Goal: Task Accomplishment & Management: Complete application form

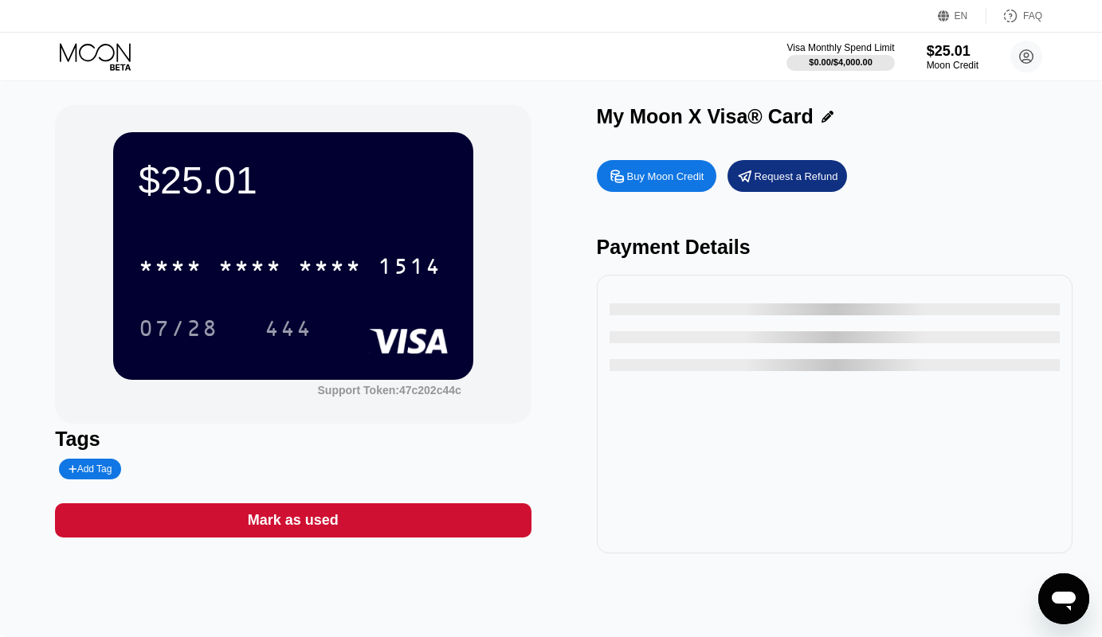
type input "0"
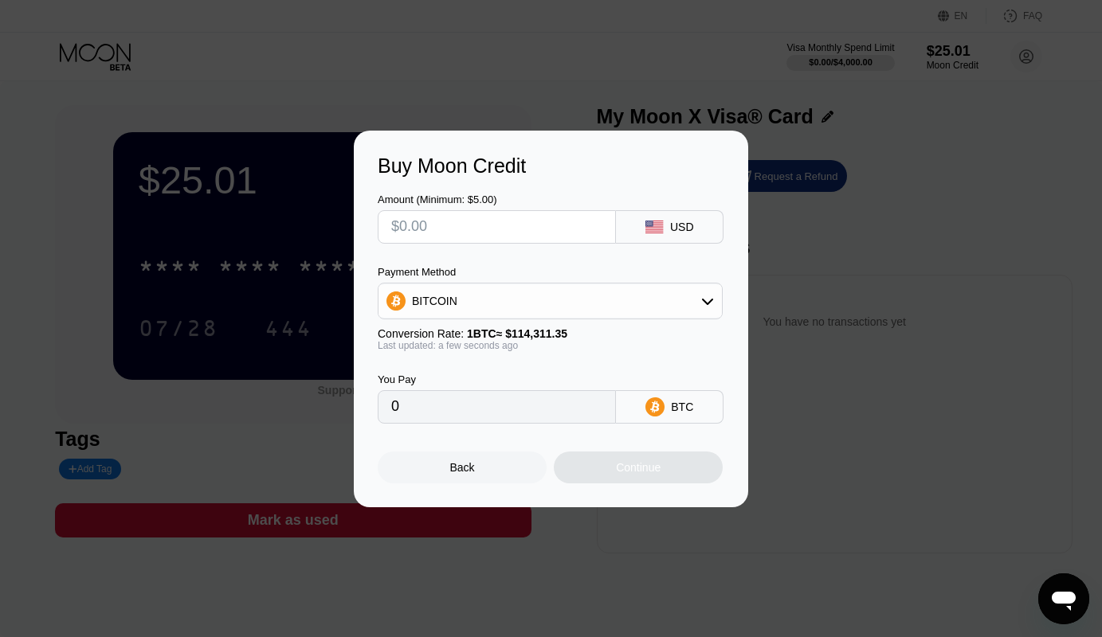
click at [450, 223] on input "text" at bounding box center [496, 227] width 211 height 32
click at [871, 223] on div "Buy Moon Credit Amount (Minimum: $5.00) USD Payment Method BITCOIN Conversion R…" at bounding box center [551, 319] width 1102 height 377
click at [473, 472] on div "Back" at bounding box center [462, 467] width 25 height 13
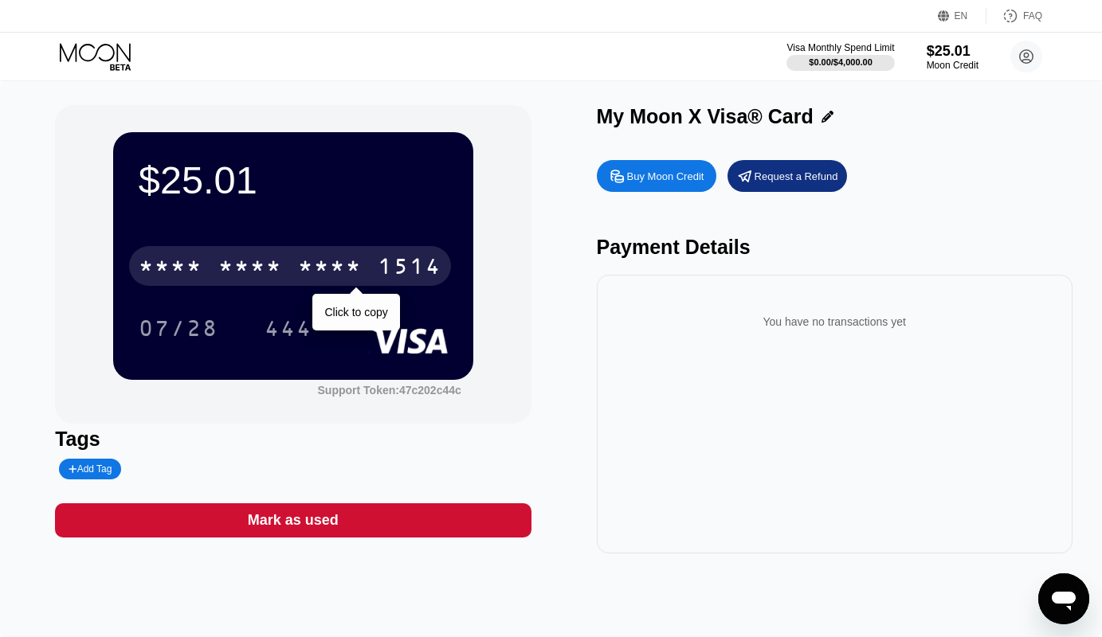
click at [248, 271] on div "* * * *" at bounding box center [250, 268] width 64 height 25
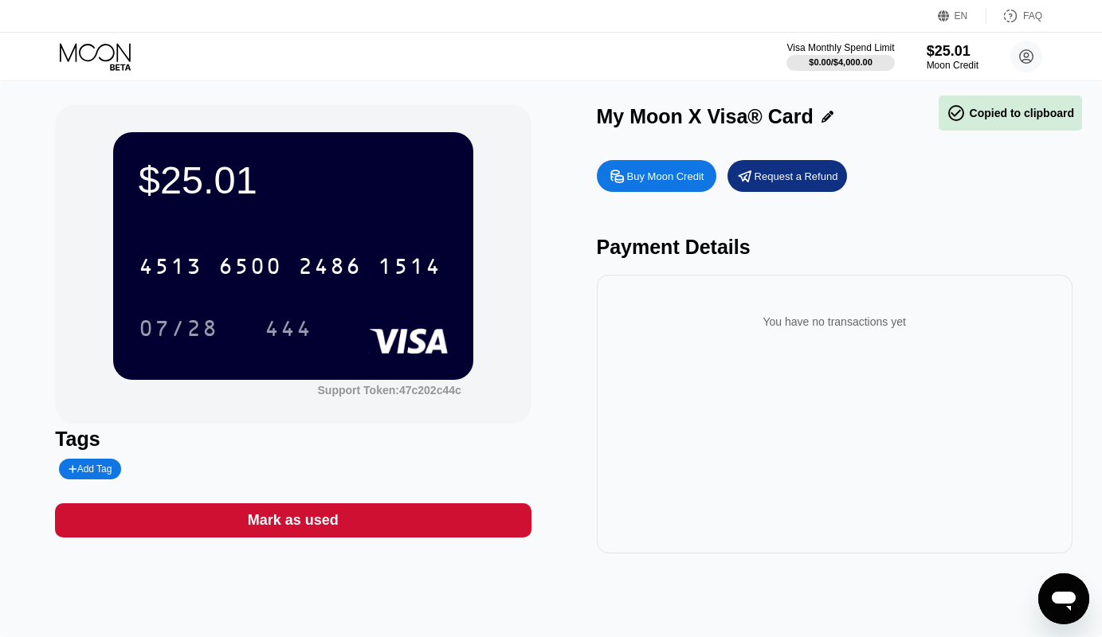
click at [367, 323] on div "07/28 444" at bounding box center [293, 328] width 309 height 40
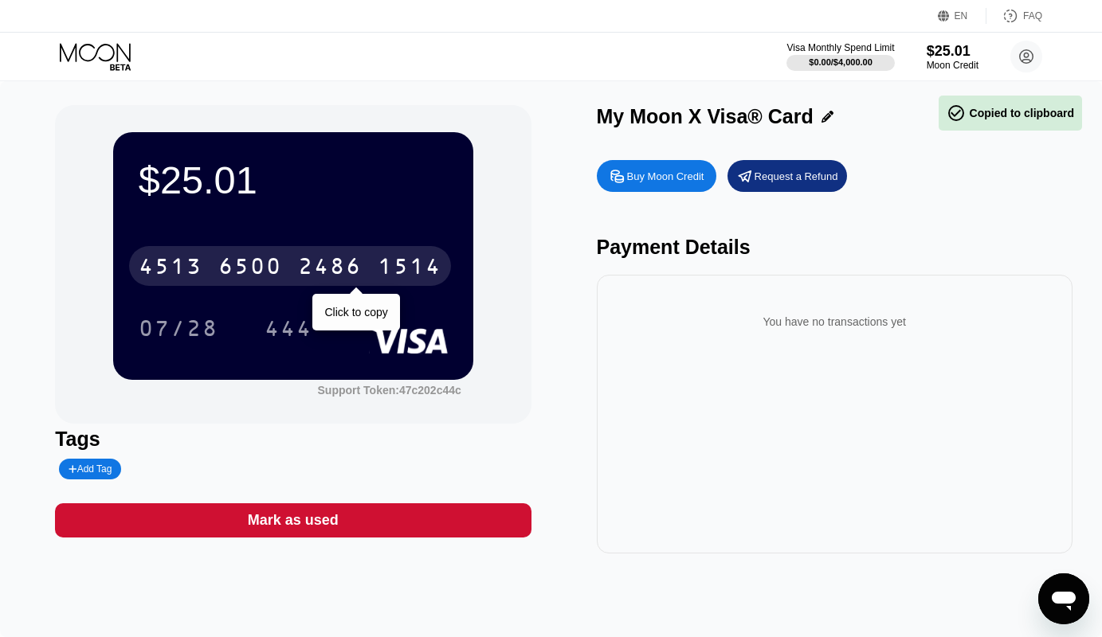
click at [363, 280] on div "[CREDIT_CARD_NUMBER]" at bounding box center [290, 266] width 322 height 40
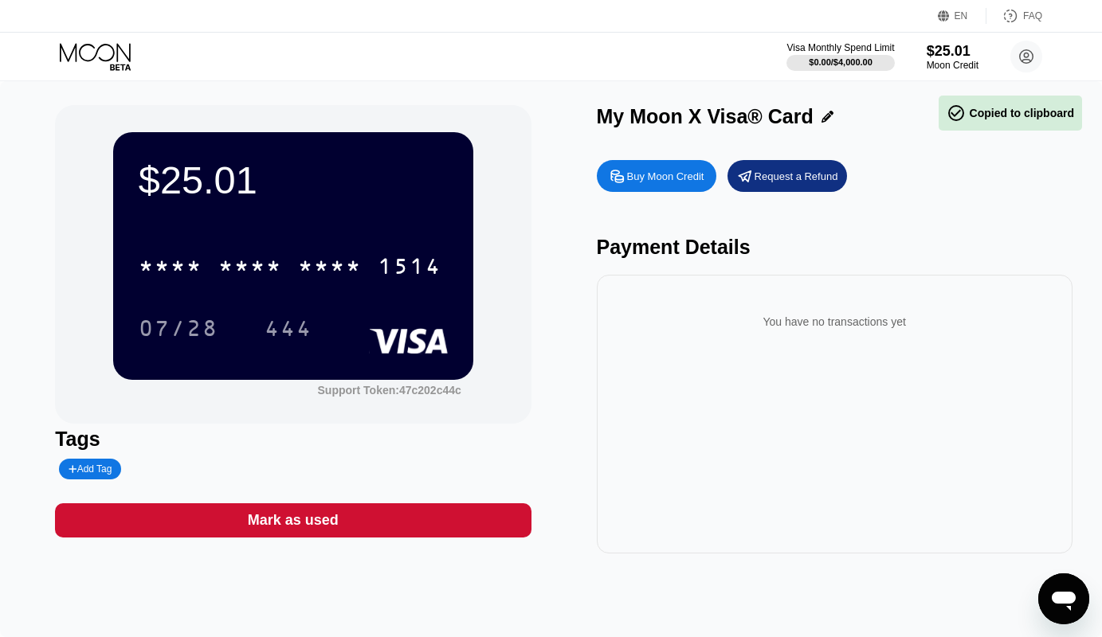
click at [360, 308] on div "* * * * * * * * * * * * 1514 07/28 444" at bounding box center [293, 281] width 309 height 94
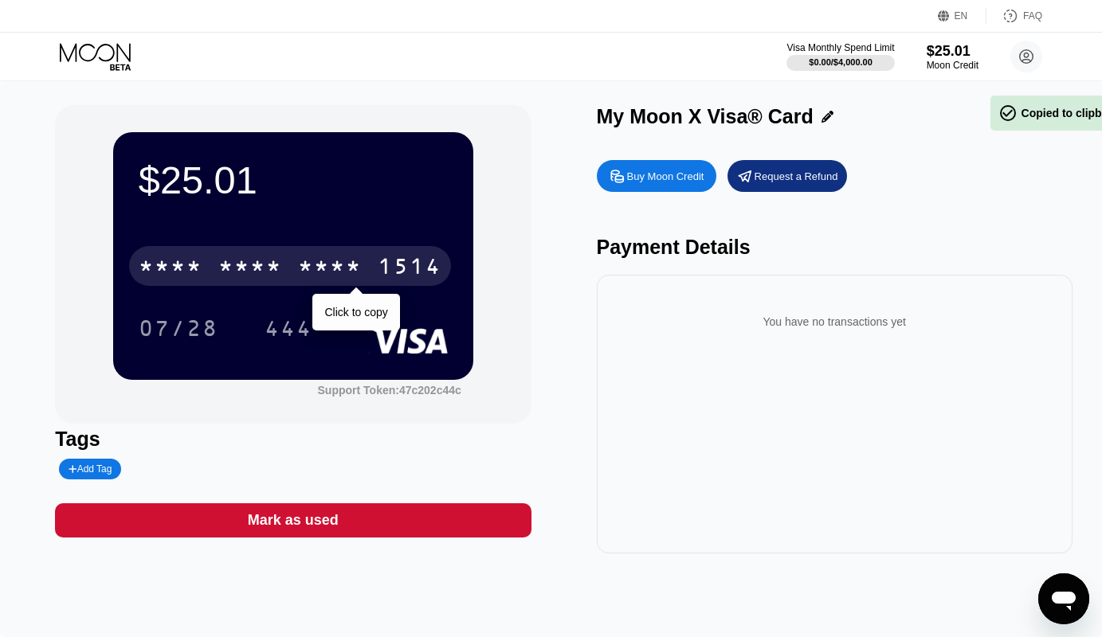
click at [366, 274] on div "* * * * * * * * * * * * 1514" at bounding box center [290, 266] width 322 height 40
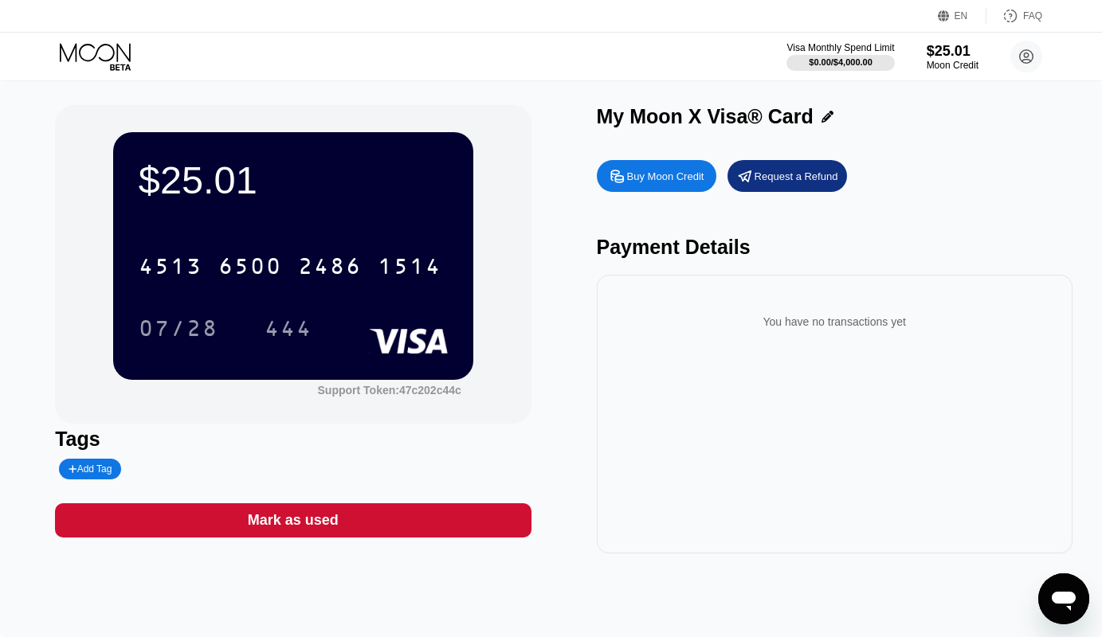
click at [361, 310] on div "[CREDIT_CARD_NUMBER] 07/28 444" at bounding box center [293, 281] width 309 height 94
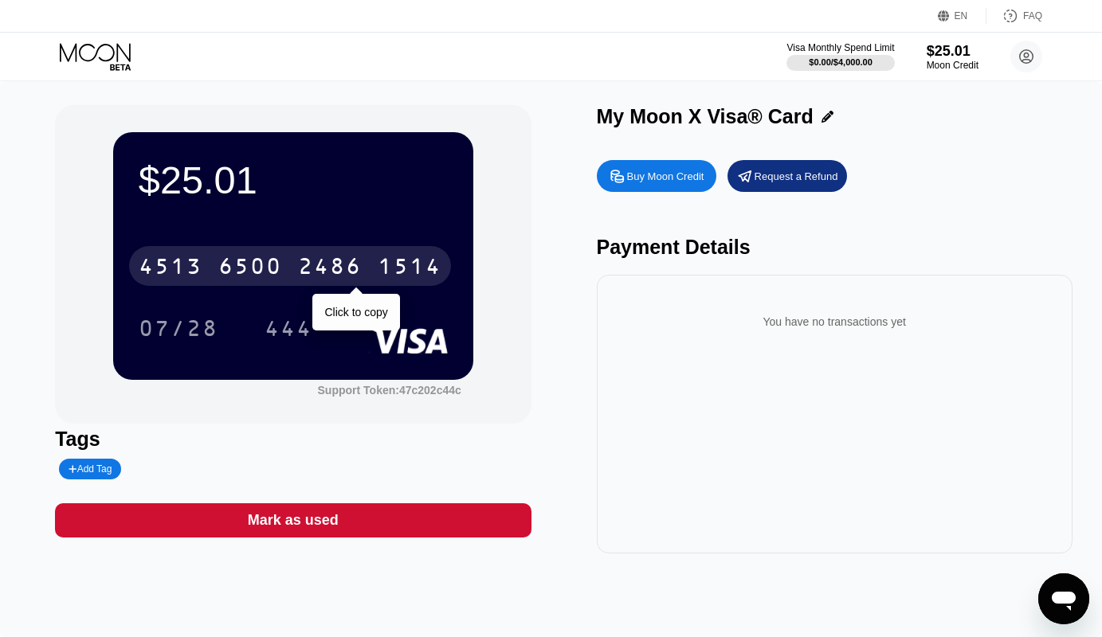
click at [358, 275] on div "2486" at bounding box center [330, 268] width 64 height 25
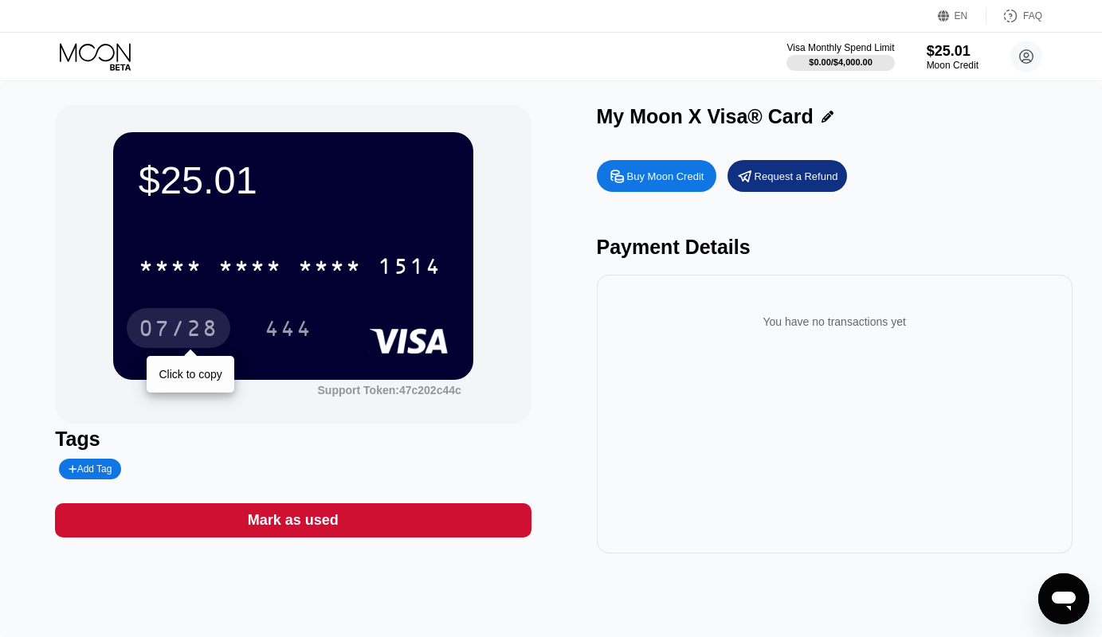
click at [200, 336] on div "07/28" at bounding box center [179, 330] width 80 height 25
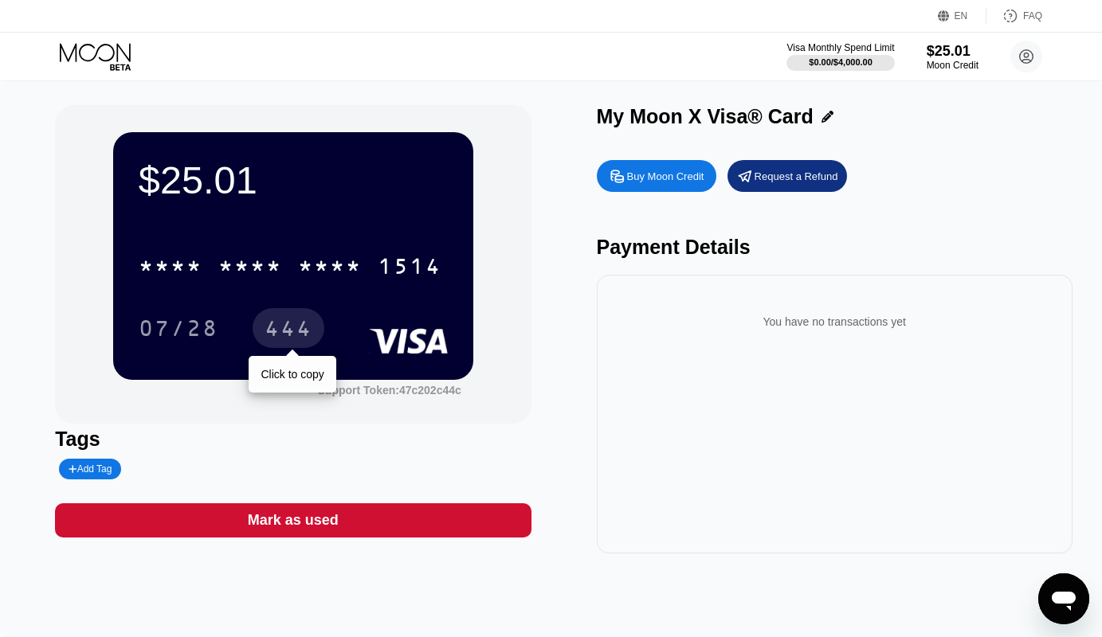
click at [292, 330] on div "444" at bounding box center [288, 330] width 48 height 25
click at [796, 181] on div "Request a Refund" at bounding box center [796, 177] width 84 height 14
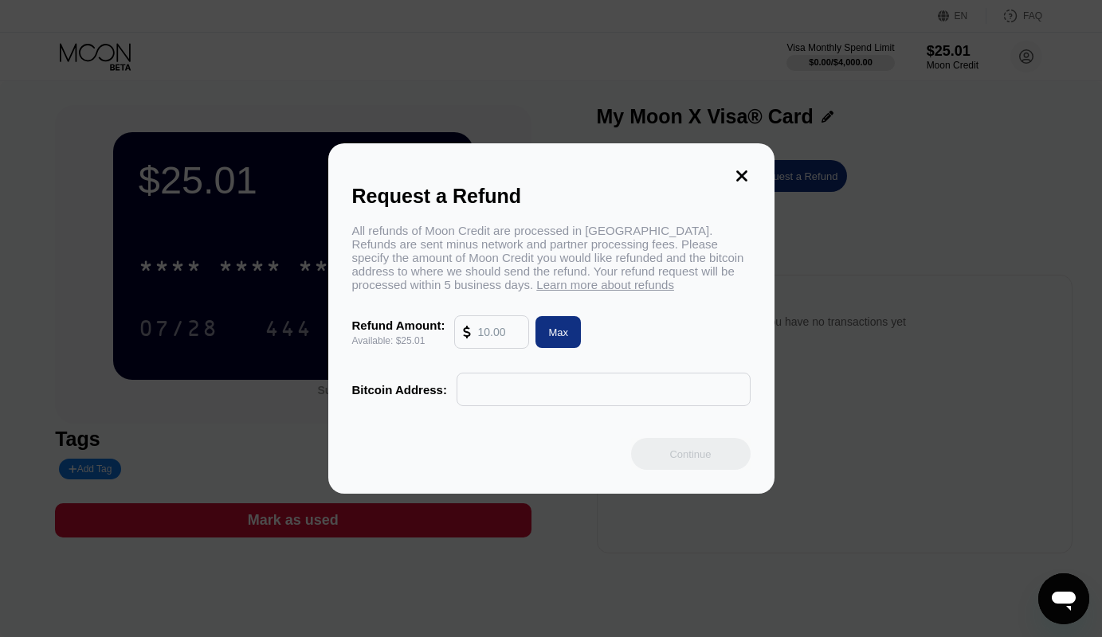
click at [491, 349] on div at bounding box center [491, 331] width 75 height 33
click at [499, 345] on input "text" at bounding box center [498, 332] width 43 height 32
click at [566, 339] on div "Max" at bounding box center [558, 333] width 20 height 14
type input "25.01"
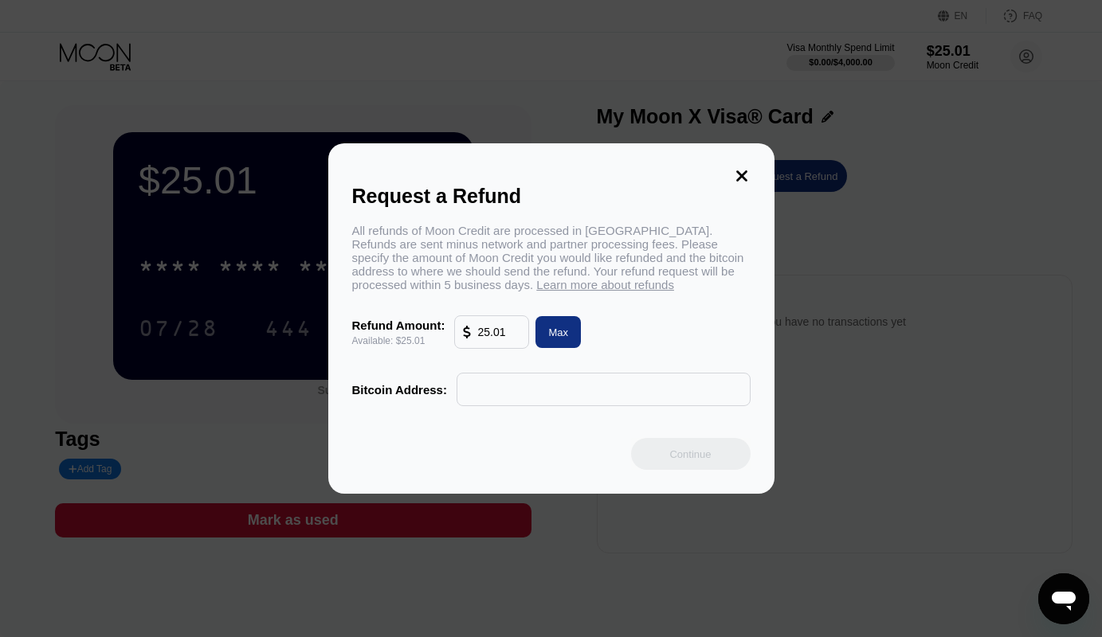
click at [515, 405] on input "text" at bounding box center [603, 390] width 276 height 32
paste input "TTtQzGQxA5ZQViMBB2FXWeyLqSdKbV3rzx"
type input "TTtQzGQxA5ZQViMBB2FXWeyLqSdKbV3rzx"
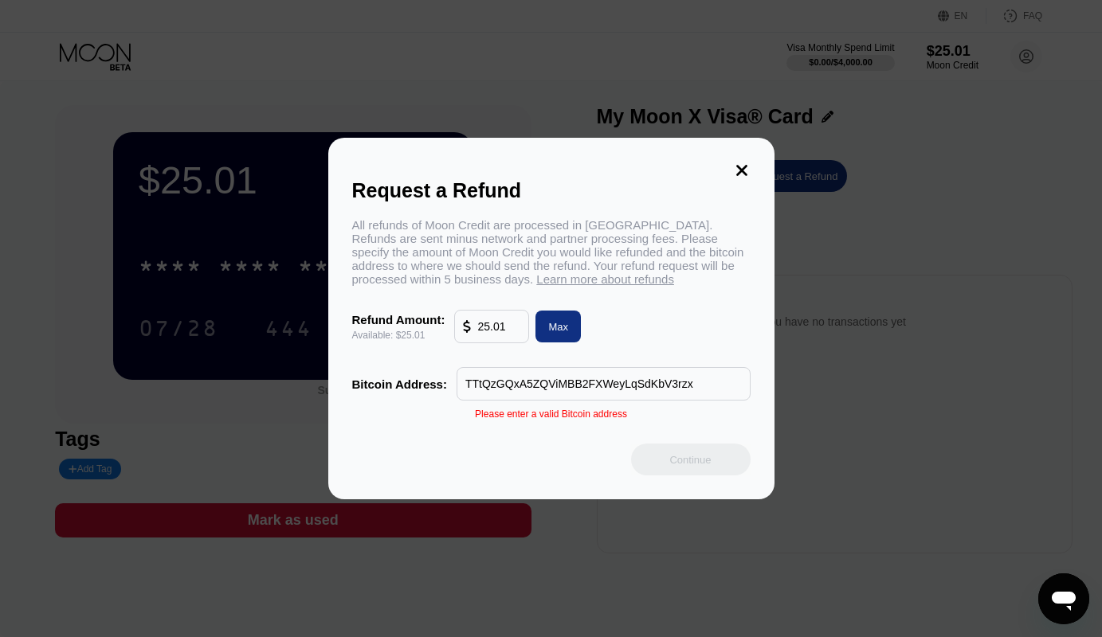
click at [688, 386] on input "TTtQzGQxA5ZQViMBB2FXWeyLqSdKbV3rzx" at bounding box center [603, 384] width 276 height 32
click at [572, 384] on input "TTtQzGQxA5ZQViMBB2FXWeyLqSdKbV3rzx" at bounding box center [603, 384] width 276 height 32
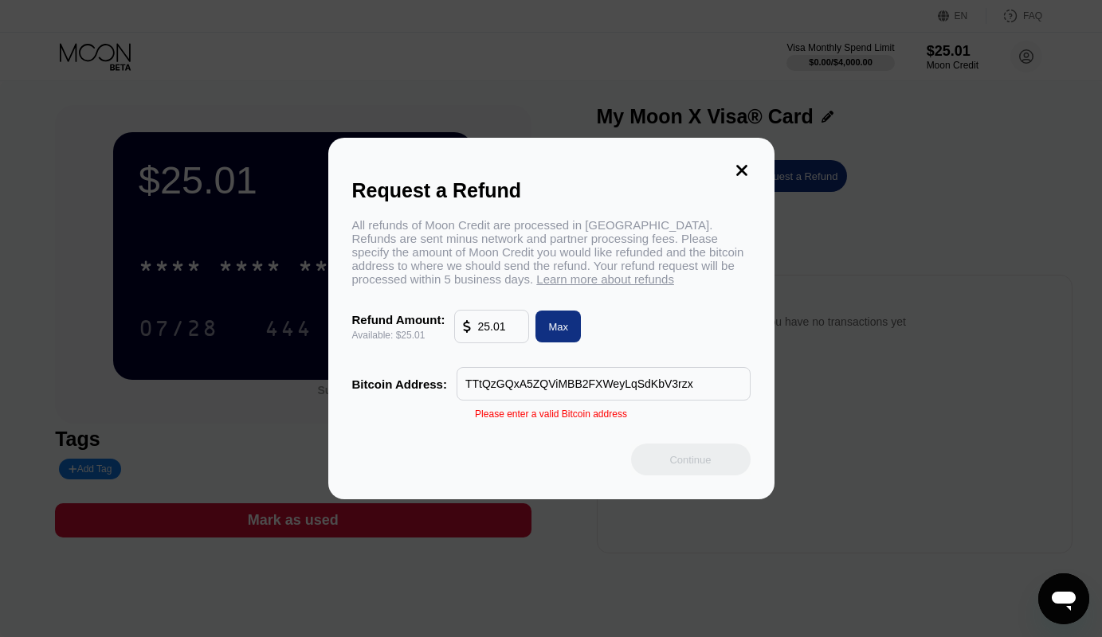
click at [572, 384] on input "TTtQzGQxA5ZQViMBB2FXWeyLqSdKbV3rzx" at bounding box center [603, 384] width 276 height 32
paste input "bc1q39l8pd0rqmk2wd380npvgppay4jw5f0gv6ldhc"
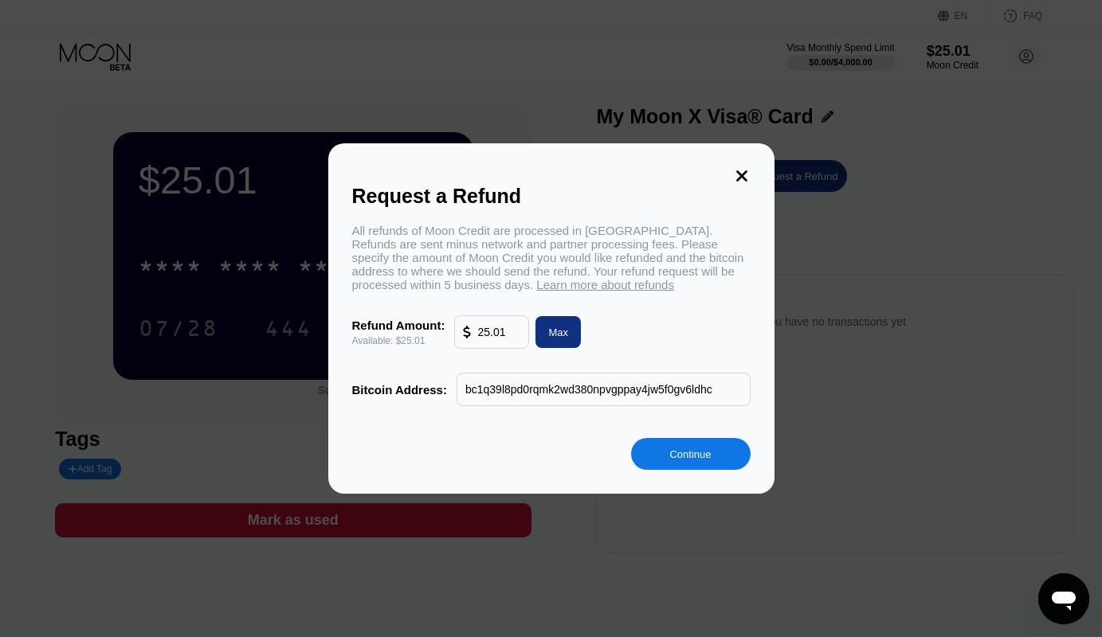
type input "bc1q39l8pd0rqmk2wd380npvgppay4jw5f0gv6ldhc"
click at [710, 461] on div "Continue" at bounding box center [689, 455] width 41 height 14
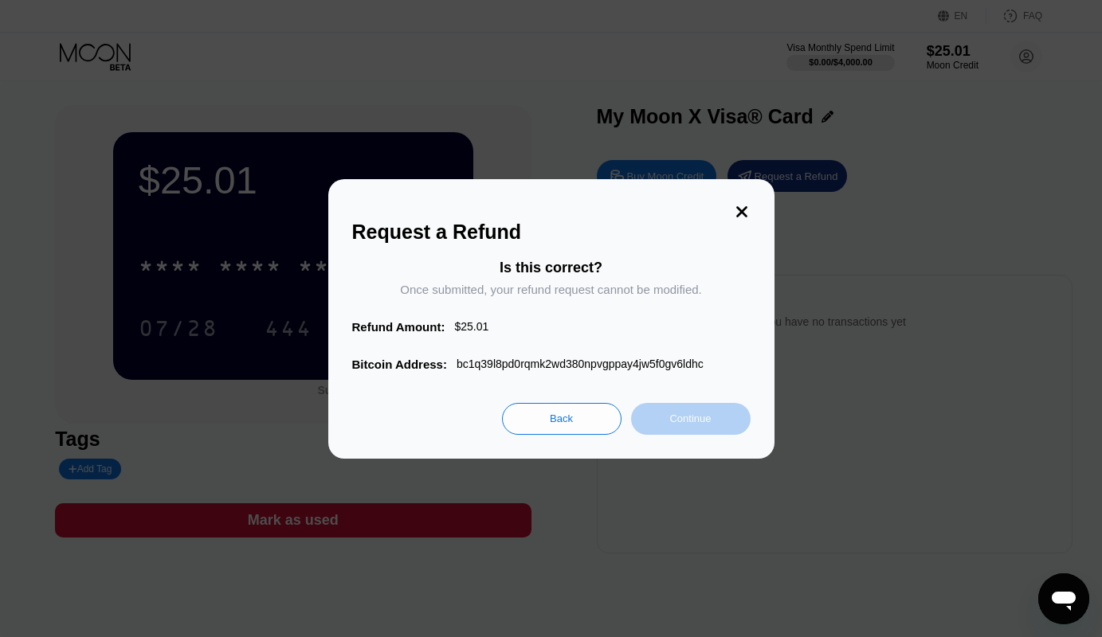
click at [689, 422] on div "Continue" at bounding box center [689, 419] width 41 height 14
click at [697, 421] on div "Continue" at bounding box center [689, 419] width 41 height 14
click at [700, 420] on div "Continue" at bounding box center [689, 419] width 41 height 14
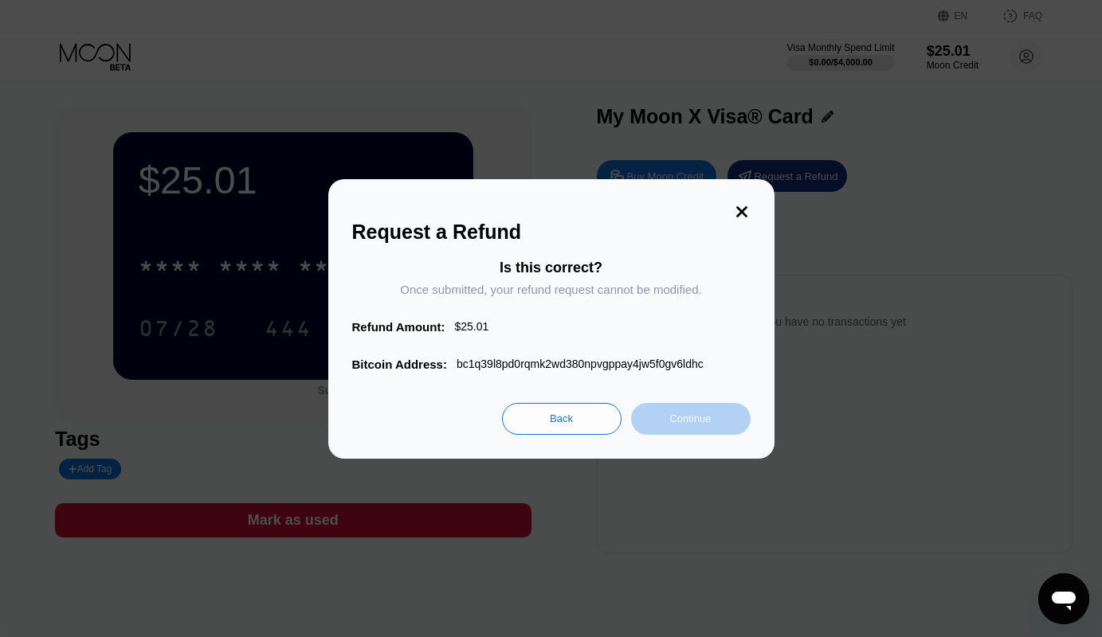
click at [700, 420] on div "Continue" at bounding box center [689, 419] width 41 height 14
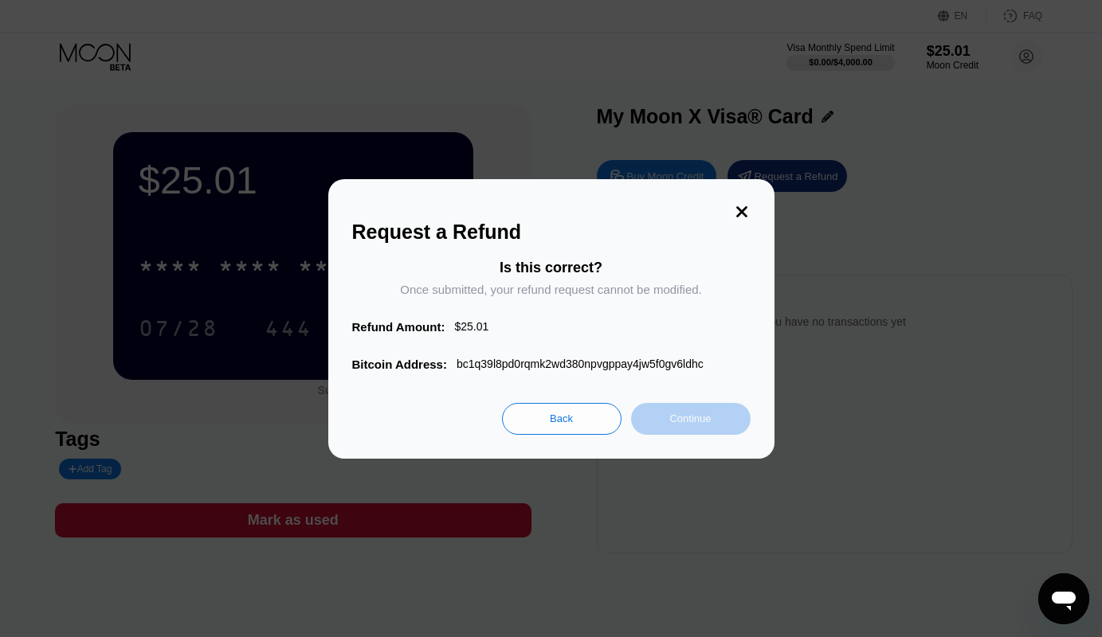
click at [700, 420] on div "Continue" at bounding box center [689, 419] width 41 height 14
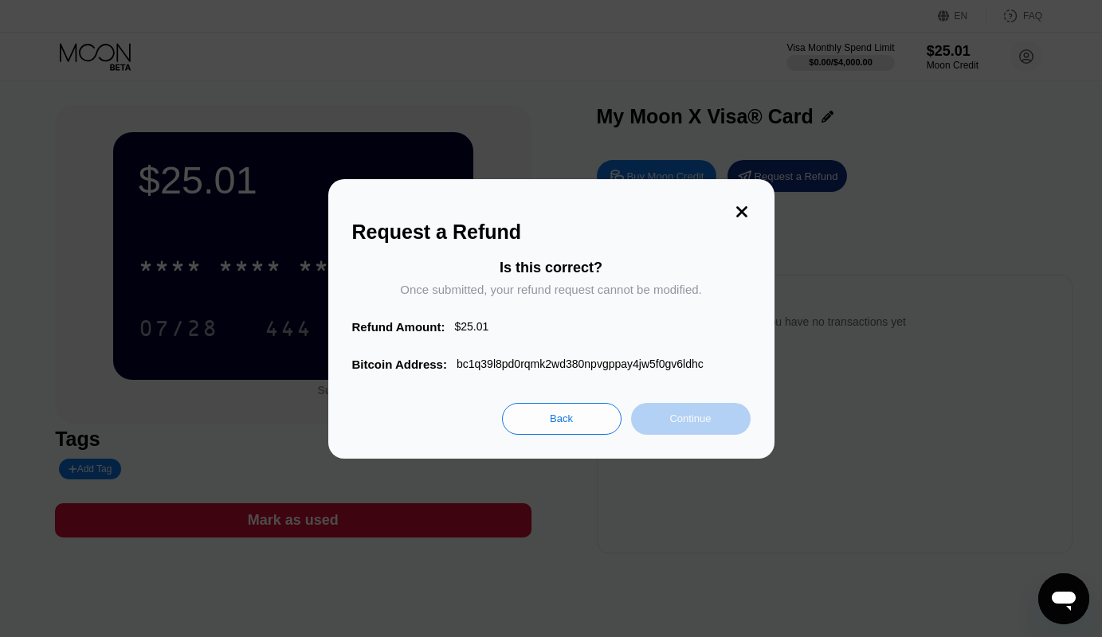
click at [700, 420] on div "Continue" at bounding box center [689, 419] width 41 height 14
click at [642, 320] on div "Is this correct? Once submitted, your refund request cannot be modified." at bounding box center [551, 290] width 398 height 61
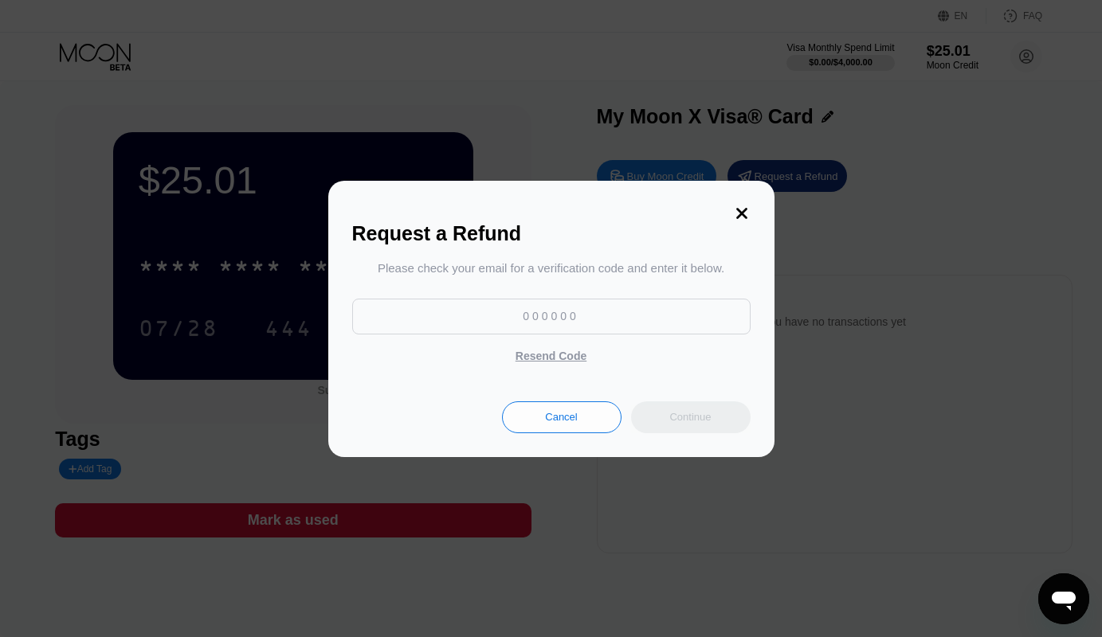
click at [551, 314] on input at bounding box center [551, 317] width 398 height 36
type input "893208"
click at [730, 429] on div "Continue" at bounding box center [690, 417] width 119 height 32
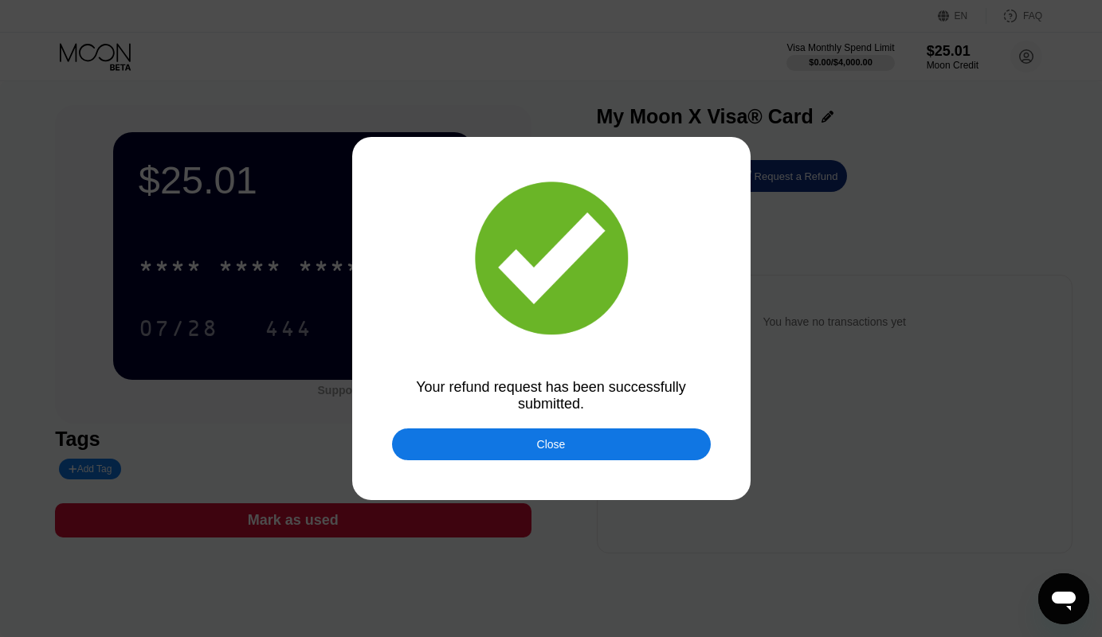
click at [699, 423] on div at bounding box center [557, 318] width 1115 height 637
click at [656, 441] on div "Close" at bounding box center [551, 445] width 319 height 32
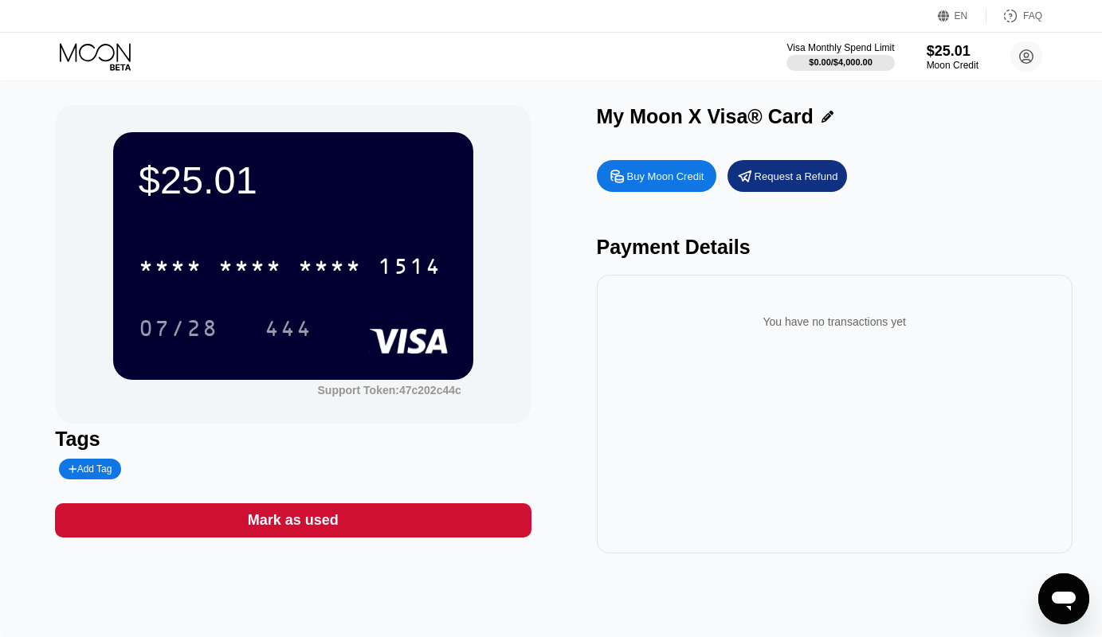
click at [104, 54] on icon at bounding box center [97, 57] width 74 height 28
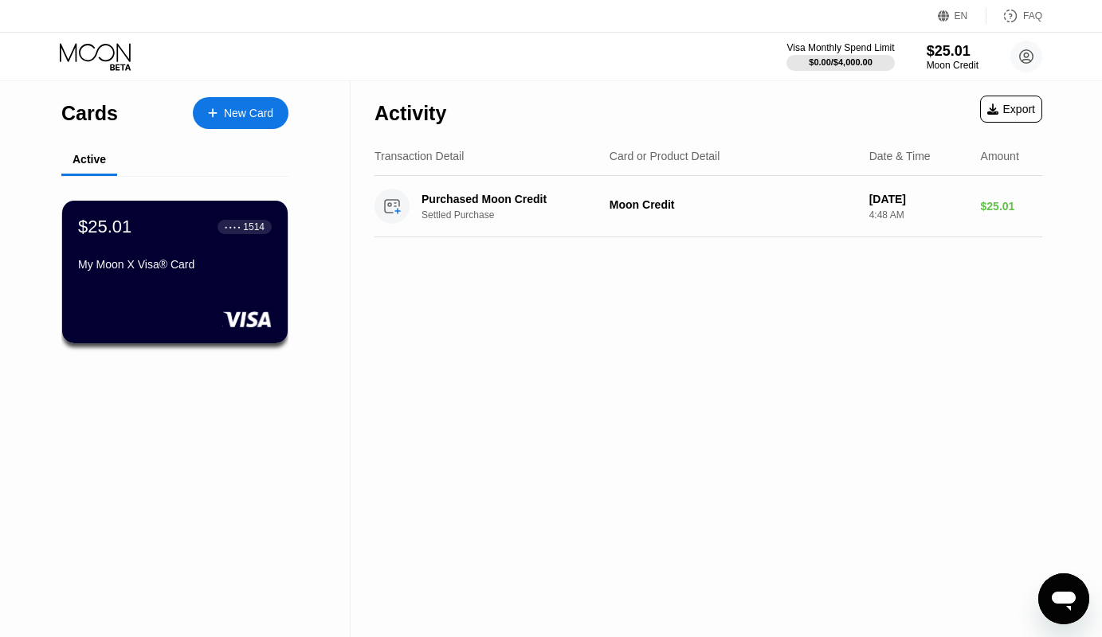
click at [78, 162] on div "Active" at bounding box center [88, 159] width 33 height 13
click at [164, 268] on div "My Moon X Visa® Card" at bounding box center [174, 264] width 195 height 13
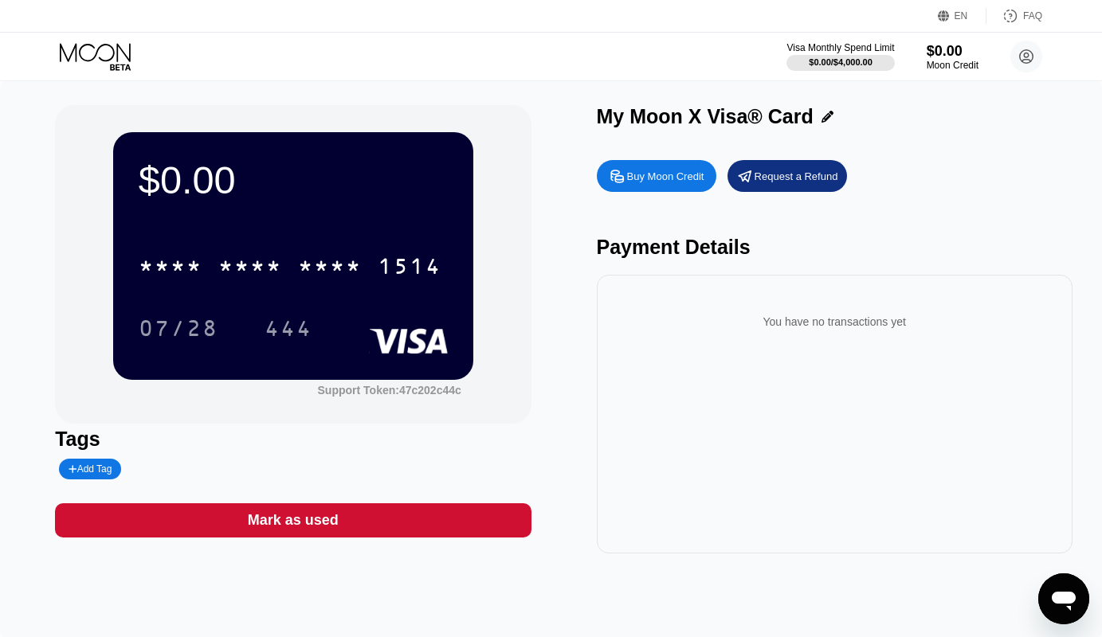
click at [562, 87] on div "$0.00 * * * * * * * * * * * * 1514 07/28 444 Support Token: 47c202c44c Tags Add…" at bounding box center [551, 359] width 1102 height 556
